Goal: Task Accomplishment & Management: Complete application form

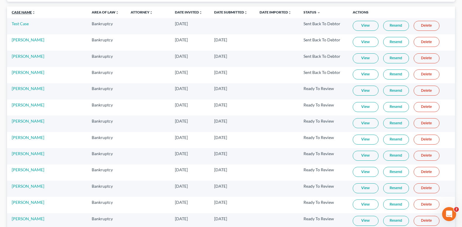
click at [20, 11] on link "Case Name unfold_more expand_more expand_less" at bounding box center [24, 12] width 24 height 4
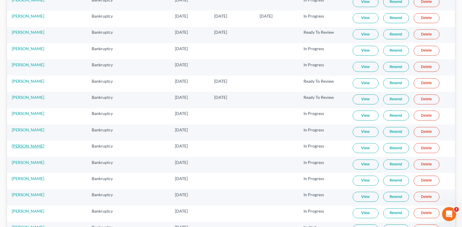
scroll to position [117, 0]
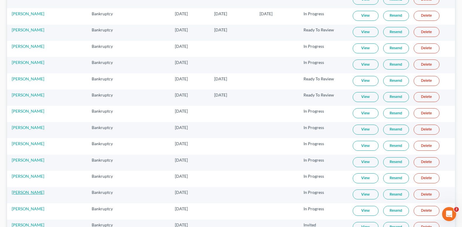
click at [24, 191] on link "[PERSON_NAME]" at bounding box center [28, 192] width 33 height 5
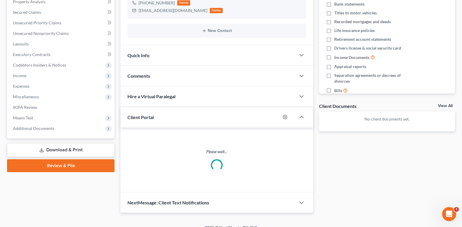
scroll to position [97, 0]
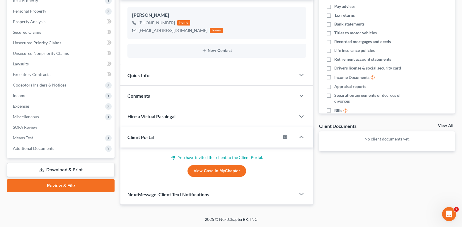
click at [135, 94] on span "Comments" at bounding box center [138, 96] width 23 height 6
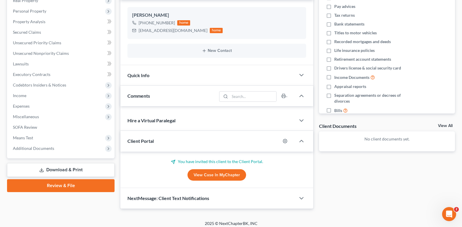
scroll to position [117, 0]
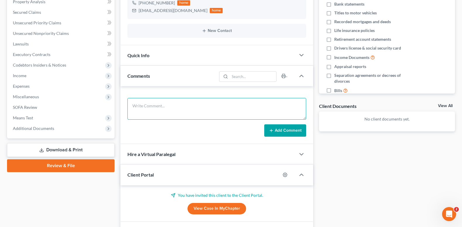
click at [145, 109] on textarea at bounding box center [216, 109] width 179 height 22
paste textarea "In the loss section, I play poker causally as entertainment, I've had losses in…"
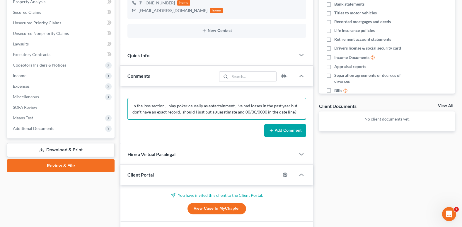
type textarea "In the loss section, I play poker causally as entertainment, I've had losses in…"
click at [282, 132] on button "Add Comment" at bounding box center [285, 130] width 42 height 12
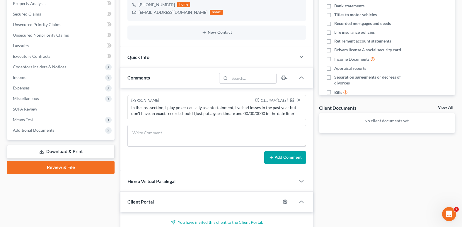
scroll to position [0, 0]
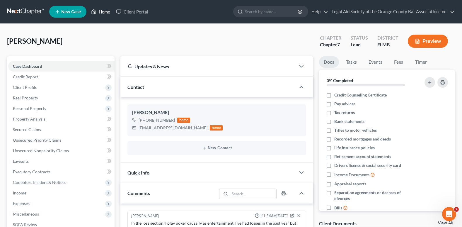
click at [103, 12] on link "Home" at bounding box center [100, 11] width 25 height 11
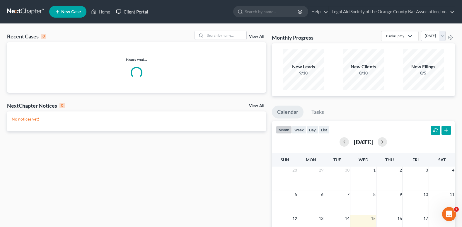
click at [132, 11] on link "Client Portal" at bounding box center [132, 11] width 38 height 11
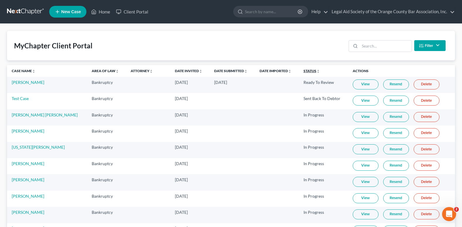
click at [304, 71] on link "Status unfold_more expand_more expand_less" at bounding box center [312, 71] width 16 height 4
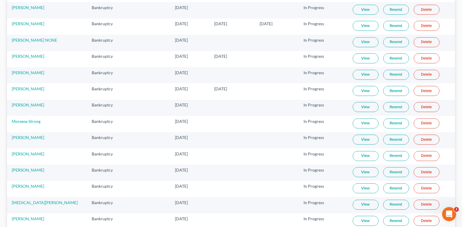
scroll to position [381, 0]
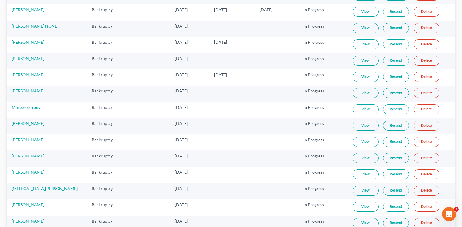
click at [356, 110] on link "View" at bounding box center [366, 109] width 26 height 10
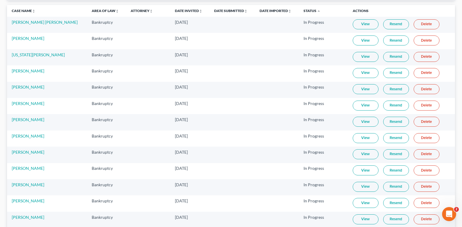
scroll to position [59, 0]
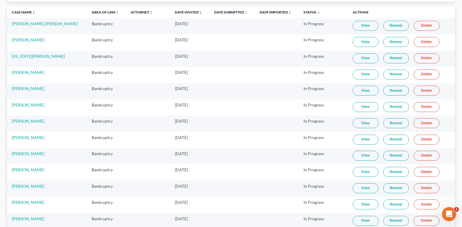
click at [357, 25] on link "View" at bounding box center [366, 26] width 26 height 10
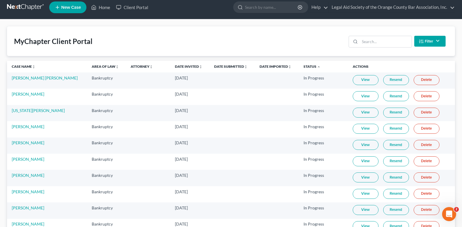
scroll to position [0, 0]
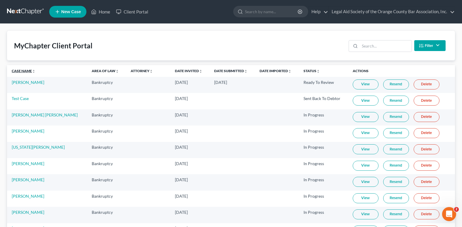
click at [23, 72] on link "Case Name unfold_more expand_more expand_less" at bounding box center [24, 71] width 24 height 4
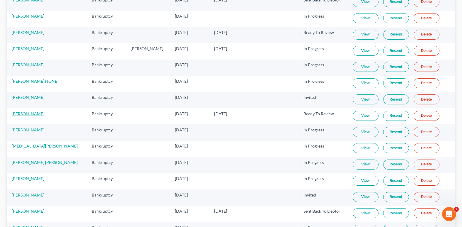
scroll to position [410, 0]
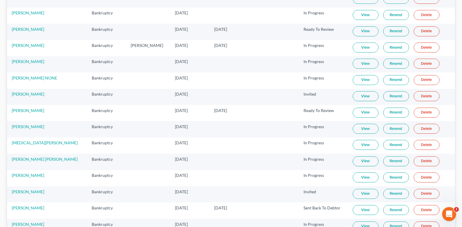
click at [360, 194] on link "View" at bounding box center [366, 194] width 26 height 10
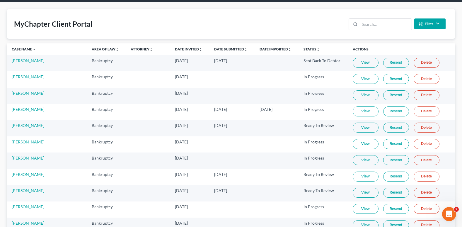
scroll to position [0, 0]
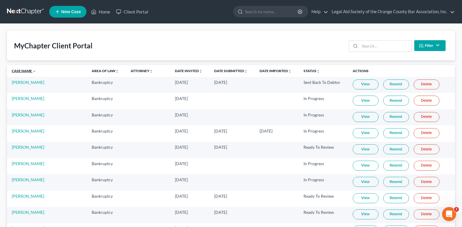
click at [21, 70] on link "Case Name unfold_more expand_more expand_less" at bounding box center [24, 71] width 24 height 4
click at [18, 146] on link "Test Case" at bounding box center [20, 146] width 17 height 5
click at [22, 71] on link "Case Name unfold_more expand_more expand_less" at bounding box center [24, 71] width 24 height 4
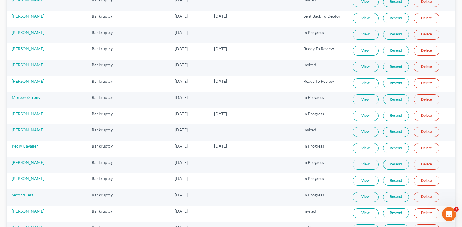
scroll to position [615, 0]
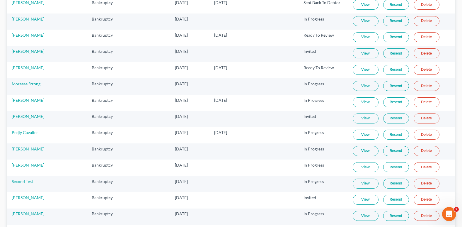
click at [358, 184] on link "View" at bounding box center [366, 183] width 26 height 10
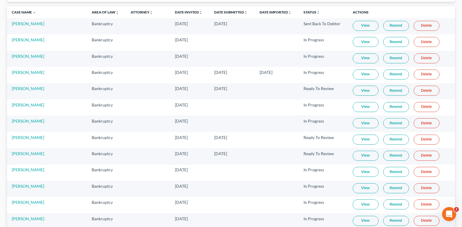
scroll to position [0, 0]
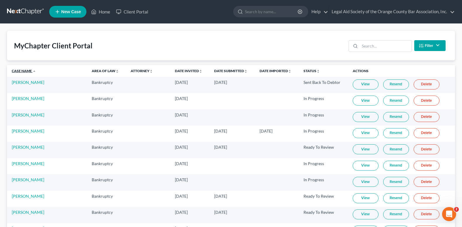
click at [17, 70] on link "Case Name unfold_more expand_more expand_less" at bounding box center [24, 71] width 24 height 4
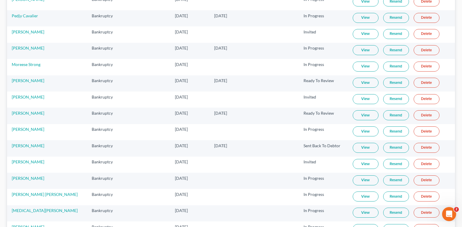
scroll to position [293, 0]
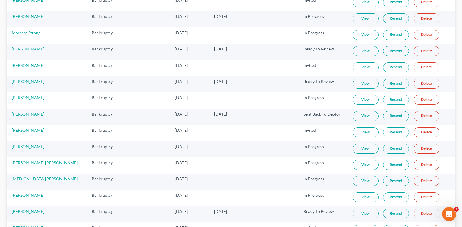
click at [393, 165] on link "Resend" at bounding box center [396, 165] width 26 height 10
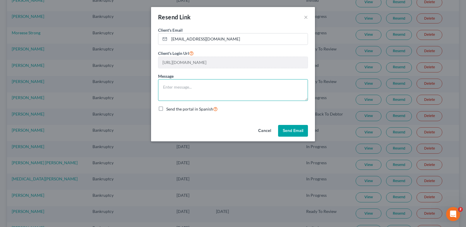
click at [185, 96] on textarea at bounding box center [233, 90] width 150 height 22
type textarea "e"
type textarea "I"
type textarea "Sending the email again."
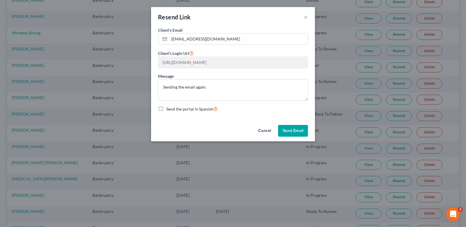
click at [299, 135] on button "Send Email" at bounding box center [293, 131] width 30 height 12
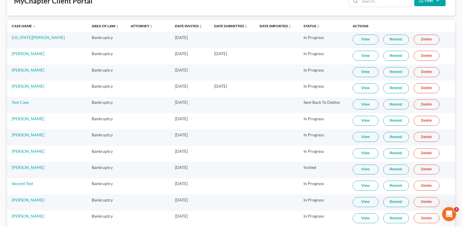
scroll to position [0, 0]
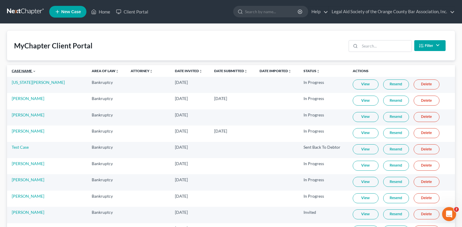
click at [17, 70] on link "Case Name unfold_more expand_more expand_less" at bounding box center [24, 71] width 24 height 4
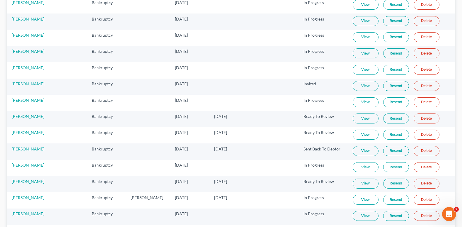
scroll to position [264, 0]
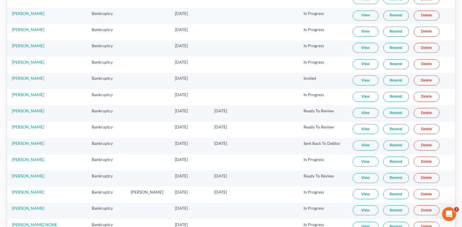
click at [354, 113] on link "View" at bounding box center [366, 113] width 26 height 10
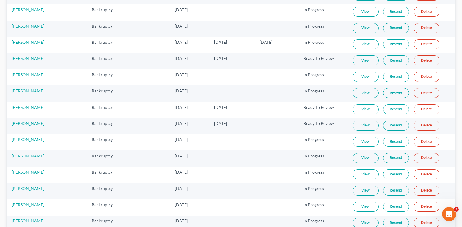
scroll to position [88, 0]
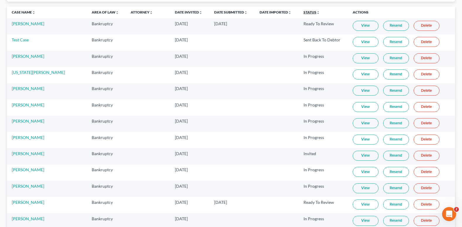
click at [304, 11] on link "Status unfold_more expand_more expand_less" at bounding box center [312, 12] width 16 height 4
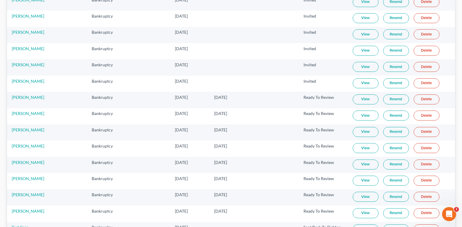
scroll to position [645, 0]
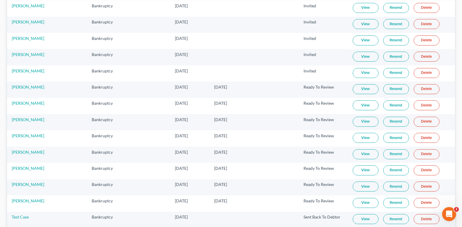
click at [357, 171] on link "View" at bounding box center [366, 170] width 26 height 10
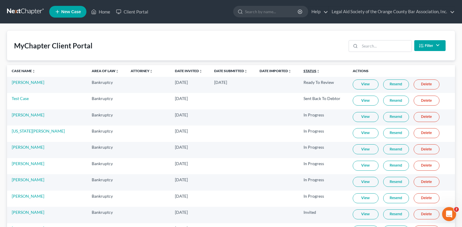
click at [304, 71] on link "Status unfold_more expand_more expand_less" at bounding box center [312, 71] width 16 height 4
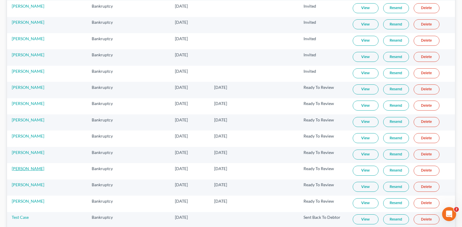
scroll to position [645, 0]
click at [356, 204] on link "View" at bounding box center [366, 203] width 26 height 10
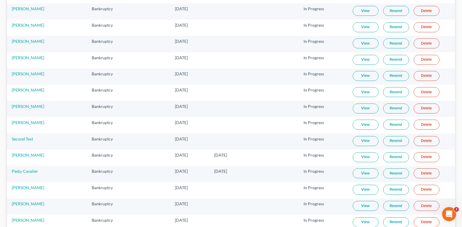
scroll to position [0, 0]
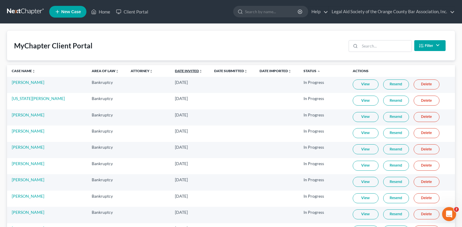
click at [175, 70] on link "Date Invited unfold_more expand_more expand_less" at bounding box center [189, 71] width 28 height 4
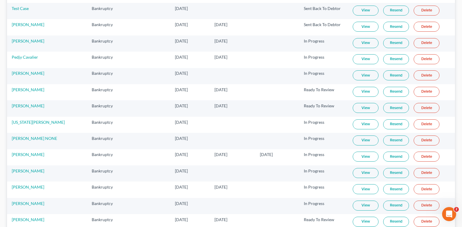
scroll to position [88, 0]
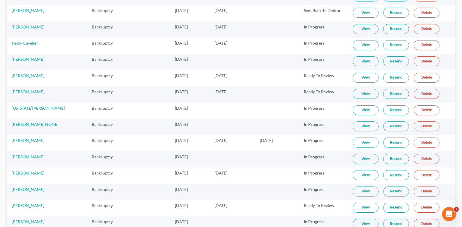
click at [361, 160] on link "View" at bounding box center [366, 159] width 26 height 10
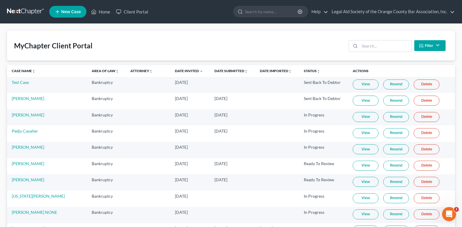
click at [76, 11] on span "New Case" at bounding box center [71, 12] width 20 height 4
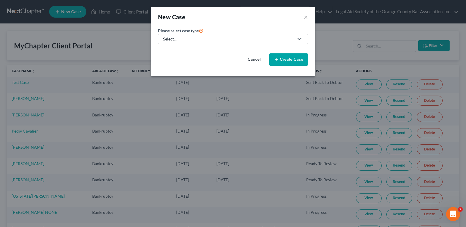
click at [183, 36] on div "Select..." at bounding box center [228, 39] width 131 height 6
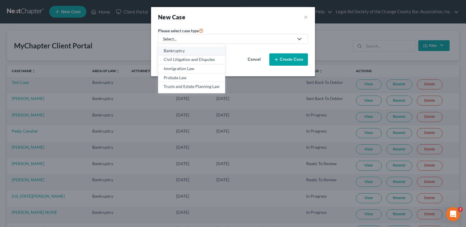
click at [177, 49] on div "Bankruptcy" at bounding box center [192, 51] width 56 height 6
select select "15"
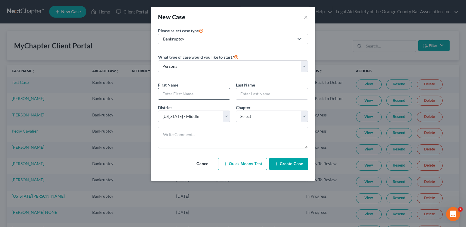
drag, startPoint x: 172, startPoint y: 98, endPoint x: 168, endPoint y: 96, distance: 4.9
click at [172, 97] on input "text" at bounding box center [194, 93] width 71 height 11
click at [169, 96] on input "text" at bounding box center [194, 93] width 71 height 11
paste input "Jahkeem Marquise Jackson"
type input "Jahkeem Marquise Jackson"
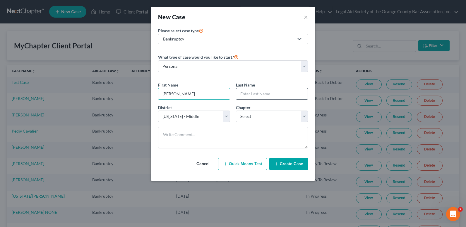
click at [255, 96] on input "text" at bounding box center [271, 93] width 71 height 11
paste input "Jahkeem Marquise Jackson"
type input "Jahkeem Marquise Jackson"
drag, startPoint x: 200, startPoint y: 96, endPoint x: 229, endPoint y: 98, distance: 29.4
click at [229, 98] on input "Jahkeem Marquise Jackson" at bounding box center [194, 93] width 71 height 11
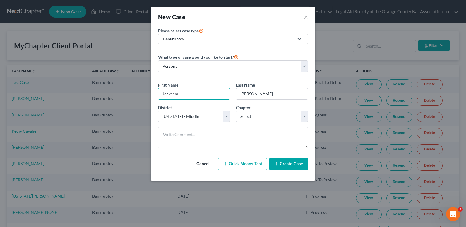
drag, startPoint x: 163, startPoint y: 94, endPoint x: 149, endPoint y: 96, distance: 13.9
click at [149, 96] on div "New Case × Please select case type * Bankruptcy Bankruptcy Civil Litigation and…" at bounding box center [233, 113] width 466 height 227
type input "Jahkeem"
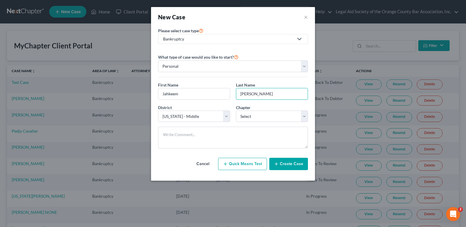
drag, startPoint x: 257, startPoint y: 93, endPoint x: 234, endPoint y: 93, distance: 22.6
click at [234, 93] on div "Last Name * Jahkeem Marquise Jackson" at bounding box center [272, 91] width 78 height 18
drag, startPoint x: 258, startPoint y: 93, endPoint x: 227, endPoint y: 67, distance: 40.4
click at [224, 94] on div "First Name * Jahkeem Last Name * Marquise Jackson" at bounding box center [233, 93] width 156 height 23
type input "Jackson"
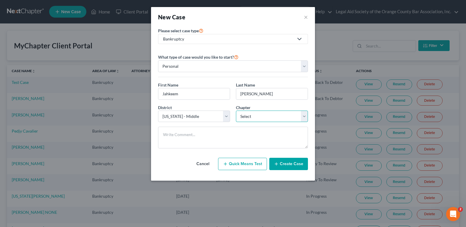
click at [253, 118] on select "Select 7 11 12 13" at bounding box center [272, 116] width 72 height 12
select select "0"
click at [236, 110] on select "Select 7 11 12 13" at bounding box center [272, 116] width 72 height 12
click at [288, 163] on button "Create Case" at bounding box center [289, 164] width 39 height 12
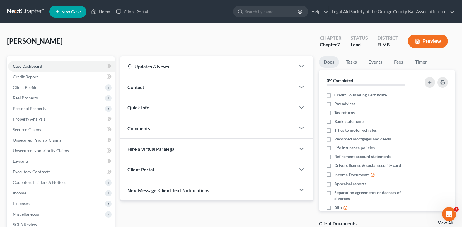
click at [141, 88] on span "Contact" at bounding box center [135, 87] width 17 height 6
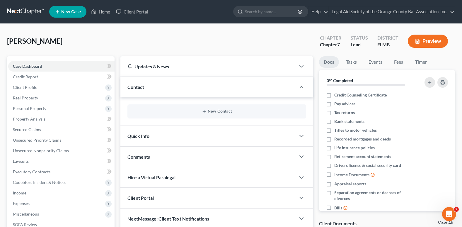
click at [215, 108] on div "New Contact" at bounding box center [216, 111] width 179 height 14
click at [216, 111] on button "New Contact" at bounding box center [216, 111] width 169 height 5
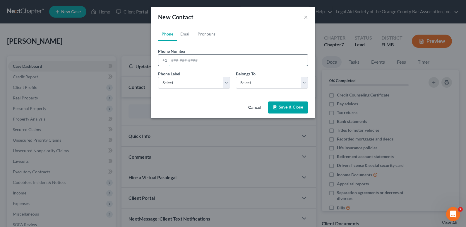
click at [169, 61] on input "tel" at bounding box center [238, 59] width 139 height 11
paste input "(321) 746-0885"
type input "(321) 746-0885"
click at [175, 86] on select "Select Mobile Home Work Other" at bounding box center [194, 83] width 72 height 12
select select "1"
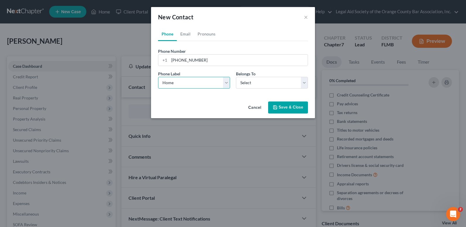
click at [158, 77] on select "Select Mobile Home Work Other" at bounding box center [194, 83] width 72 height 12
drag, startPoint x: 251, startPoint y: 86, endPoint x: 251, endPoint y: 89, distance: 3.1
click at [251, 86] on select "Select Client Other" at bounding box center [272, 83] width 72 height 12
select select "0"
click at [236, 77] on select "Select Client Other" at bounding box center [272, 83] width 72 height 12
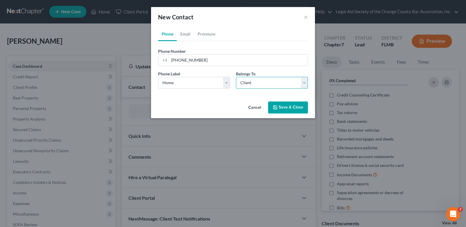
select select "0"
click at [186, 35] on link "Email" at bounding box center [185, 34] width 17 height 14
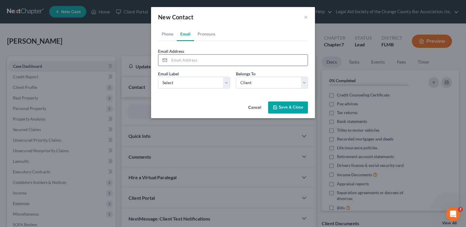
click at [175, 62] on input "email" at bounding box center [238, 59] width 139 height 11
paste input "Mr.jacks92@gmail.com"
type input "Mr.jacks92@gmail.com"
drag, startPoint x: 168, startPoint y: 61, endPoint x: 164, endPoint y: 61, distance: 3.5
click at [164, 61] on div at bounding box center [164, 59] width 11 height 11
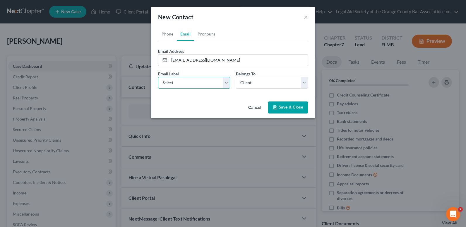
click at [173, 81] on select "Select Home Work Other" at bounding box center [194, 83] width 72 height 12
select select "0"
click at [158, 77] on select "Select Home Work Other" at bounding box center [194, 83] width 72 height 12
click at [289, 109] on button "Save & Close" at bounding box center [288, 107] width 40 height 12
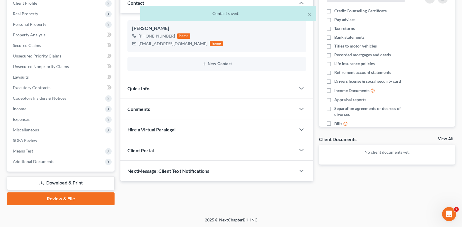
scroll to position [85, 0]
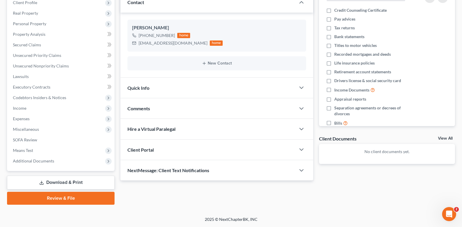
click at [197, 149] on div "Client Portal" at bounding box center [207, 149] width 175 height 20
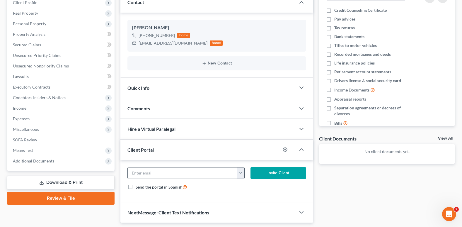
click at [241, 176] on button "button" at bounding box center [240, 172] width 7 height 11
click at [248, 185] on link "Mr.jacks92@gmail.com" at bounding box center [277, 186] width 80 height 10
type input "Mr.jacks92@gmail.com"
click at [292, 174] on button "Invite Client" at bounding box center [279, 173] width 56 height 12
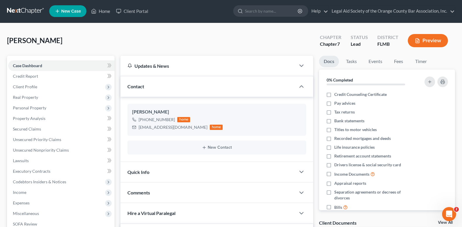
scroll to position [0, 0]
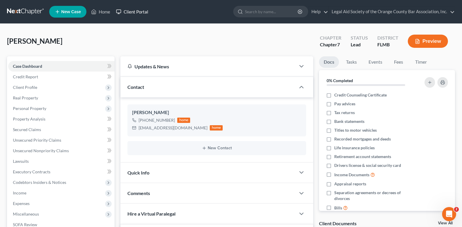
drag, startPoint x: 134, startPoint y: 9, endPoint x: 143, endPoint y: 20, distance: 13.5
click at [134, 9] on link "Client Portal" at bounding box center [132, 11] width 38 height 11
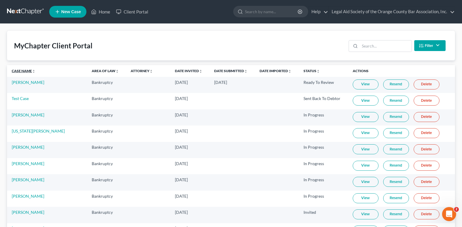
click at [17, 70] on link "Case Name unfold_more expand_more expand_less" at bounding box center [24, 71] width 24 height 4
click at [304, 70] on link "Status unfold_more expand_more expand_less" at bounding box center [312, 71] width 16 height 4
click at [23, 71] on link "Case Name unfold_more expand_more expand_less" at bounding box center [24, 71] width 24 height 4
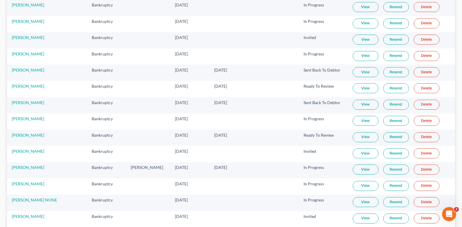
scroll to position [264, 0]
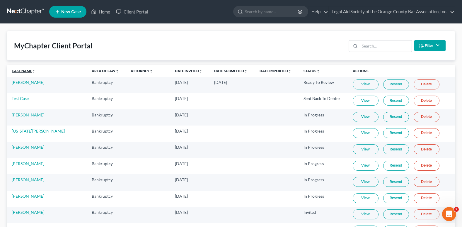
click at [24, 69] on link "Case Name unfold_more expand_more expand_less" at bounding box center [24, 71] width 24 height 4
click at [175, 71] on link "Date Invited unfold_more expand_more expand_less" at bounding box center [189, 71] width 28 height 4
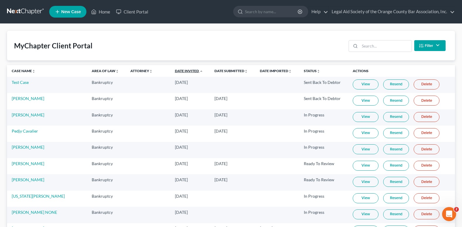
scroll to position [59, 0]
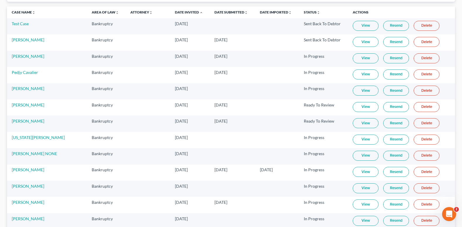
click at [355, 59] on link "View" at bounding box center [366, 58] width 26 height 10
